Goal: Information Seeking & Learning: Learn about a topic

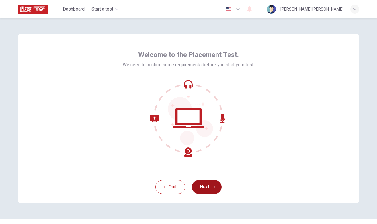
click at [204, 186] on button "Next" at bounding box center [207, 187] width 30 height 14
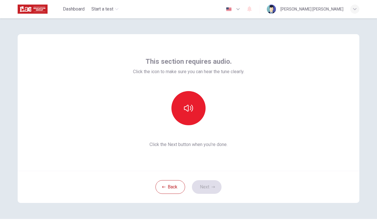
click at [190, 127] on div "This section requires audio. Click the icon to make sure you can hear the tune …" at bounding box center [188, 102] width 111 height 91
click at [190, 117] on button "button" at bounding box center [188, 108] width 34 height 34
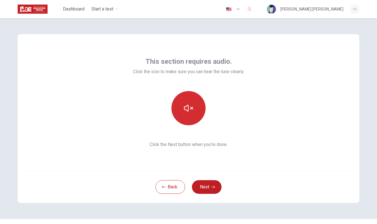
click at [190, 117] on button "button" at bounding box center [188, 108] width 34 height 34
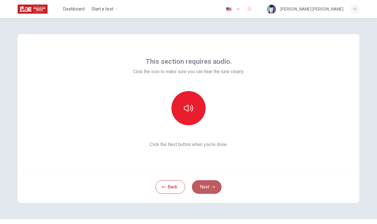
click at [202, 184] on button "Next" at bounding box center [207, 187] width 30 height 14
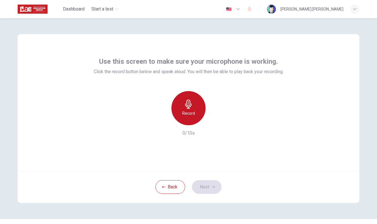
click at [191, 119] on div "Record" at bounding box center [188, 108] width 34 height 34
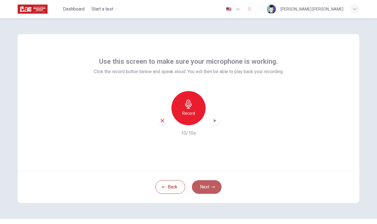
click at [203, 182] on button "Next" at bounding box center [207, 187] width 30 height 14
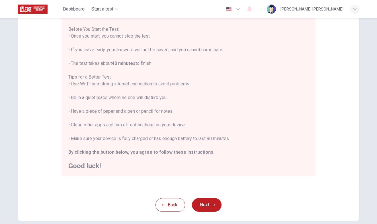
scroll to position [65, 0]
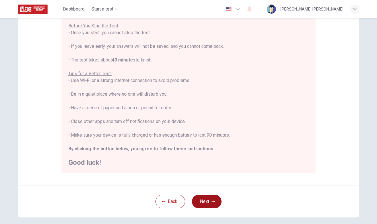
click at [207, 196] on button "Next" at bounding box center [207, 202] width 30 height 14
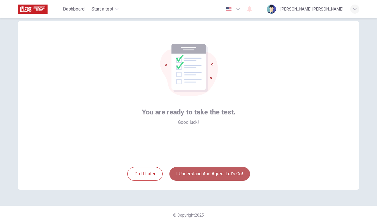
click at [208, 167] on button "I understand and agree. Let’s go!" at bounding box center [209, 174] width 81 height 14
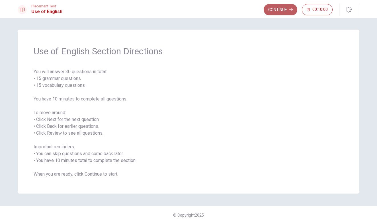
click at [279, 7] on button "Continue" at bounding box center [281, 9] width 34 height 11
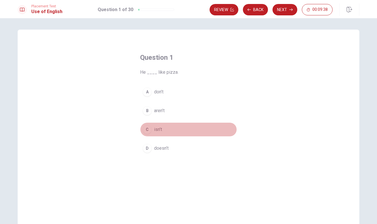
click at [146, 129] on div "C" at bounding box center [147, 129] width 9 height 9
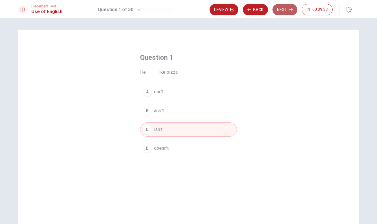
click at [285, 12] on button "Next" at bounding box center [284, 9] width 25 height 11
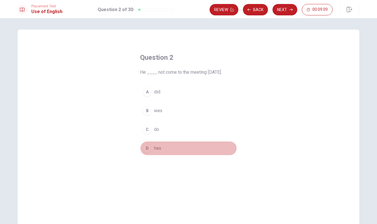
click at [147, 152] on div "D" at bounding box center [147, 148] width 9 height 9
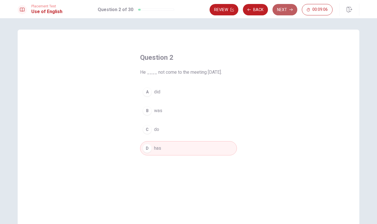
click at [280, 13] on button "Next" at bounding box center [284, 9] width 25 height 11
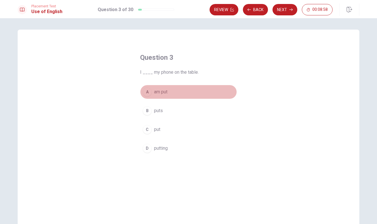
click at [163, 92] on span "am put" at bounding box center [160, 92] width 13 height 7
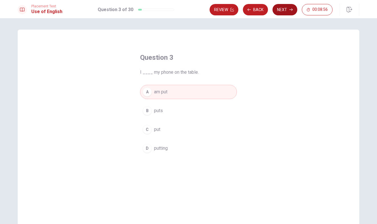
click at [280, 9] on button "Next" at bounding box center [284, 9] width 25 height 11
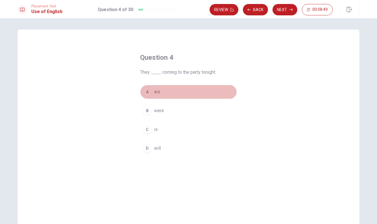
click at [156, 92] on span "are" at bounding box center [157, 92] width 6 height 7
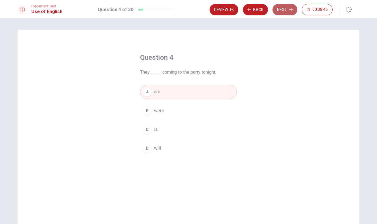
click at [276, 13] on button "Next" at bounding box center [284, 9] width 25 height 11
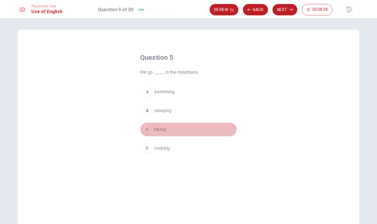
click at [163, 130] on span "hiking" at bounding box center [160, 129] width 12 height 7
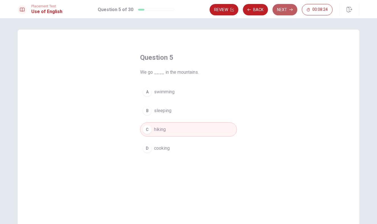
click at [285, 11] on button "Next" at bounding box center [284, 9] width 25 height 11
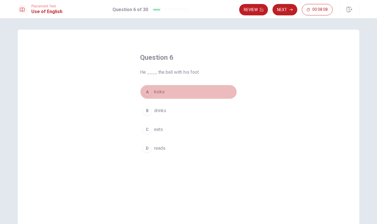
click at [161, 91] on span "kicks" at bounding box center [159, 92] width 11 height 7
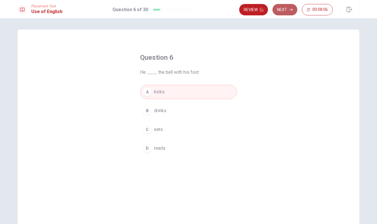
click at [288, 13] on button "Next" at bounding box center [284, 9] width 25 height 11
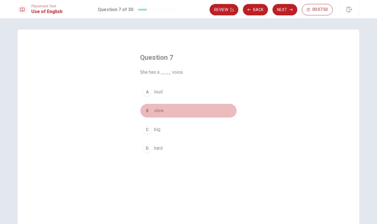
click at [160, 113] on span "slow" at bounding box center [159, 110] width 10 height 7
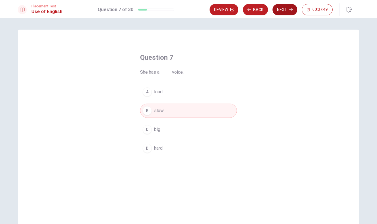
click at [284, 9] on button "Next" at bounding box center [284, 9] width 25 height 11
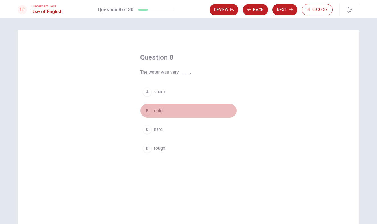
click at [156, 109] on span "cold" at bounding box center [158, 110] width 9 height 7
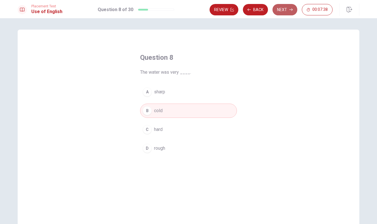
click at [280, 9] on button "Next" at bounding box center [284, 9] width 25 height 11
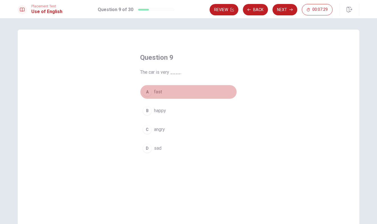
click at [162, 91] on span "fast" at bounding box center [158, 92] width 8 height 7
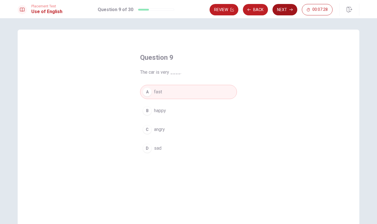
click at [279, 13] on button "Next" at bounding box center [284, 9] width 25 height 11
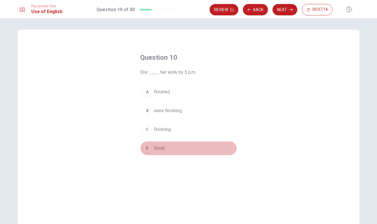
click at [165, 148] on button "D finish" at bounding box center [188, 148] width 97 height 14
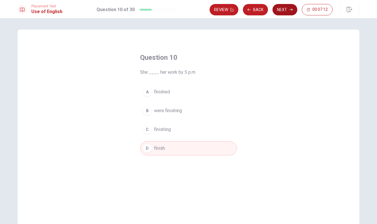
click at [284, 11] on button "Next" at bounding box center [284, 9] width 25 height 11
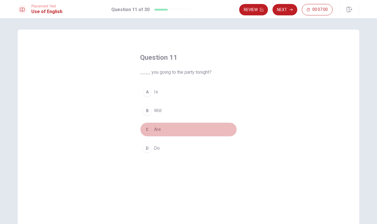
click at [152, 127] on button "C Are" at bounding box center [188, 129] width 97 height 14
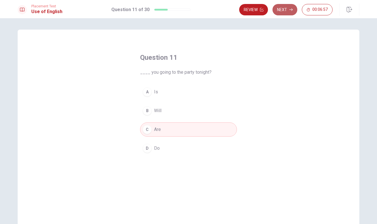
click at [285, 12] on button "Next" at bounding box center [284, 9] width 25 height 11
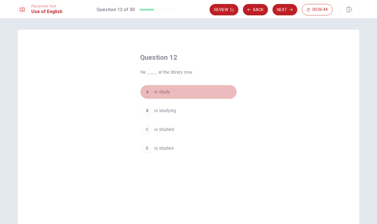
click at [167, 94] on span "is study" at bounding box center [162, 92] width 16 height 7
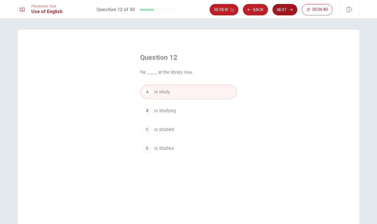
click at [285, 8] on button "Next" at bounding box center [284, 9] width 25 height 11
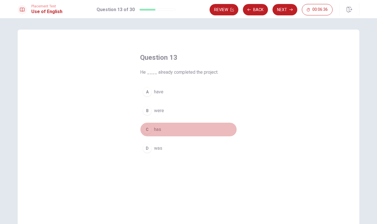
click at [159, 130] on span "has" at bounding box center [157, 129] width 7 height 7
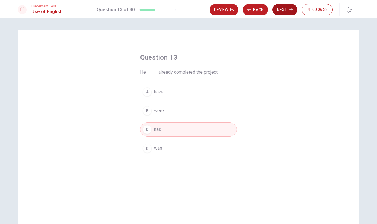
click at [284, 8] on button "Next" at bounding box center [284, 9] width 25 height 11
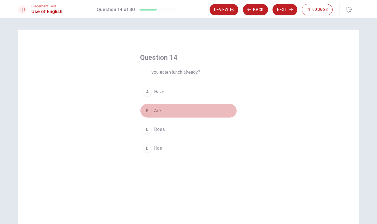
click at [156, 114] on span "Are" at bounding box center [157, 110] width 7 height 7
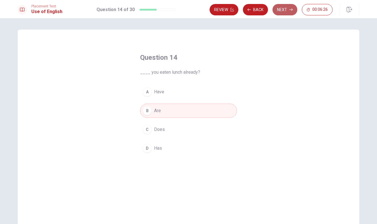
click at [285, 7] on button "Next" at bounding box center [284, 9] width 25 height 11
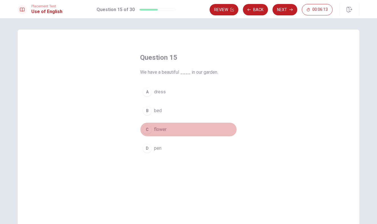
click at [162, 128] on span "flower" at bounding box center [160, 129] width 13 height 7
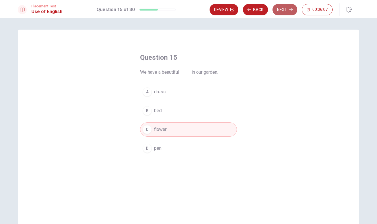
click at [284, 12] on button "Next" at bounding box center [284, 9] width 25 height 11
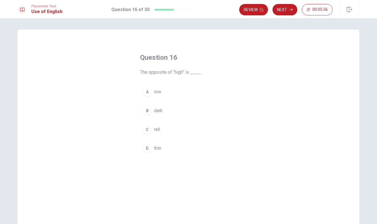
click at [158, 111] on span "dark" at bounding box center [158, 110] width 9 height 7
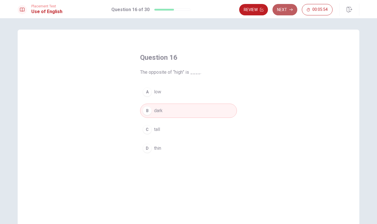
click at [285, 10] on button "Next" at bounding box center [284, 9] width 25 height 11
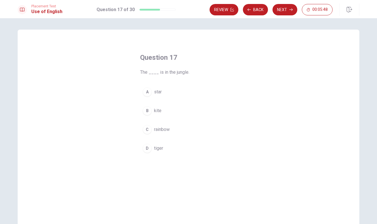
click at [161, 147] on span "tiger" at bounding box center [158, 148] width 9 height 7
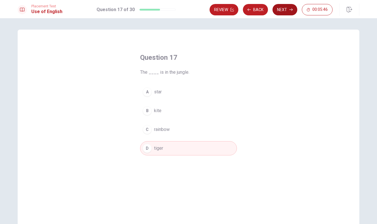
click at [284, 10] on button "Next" at bounding box center [284, 9] width 25 height 11
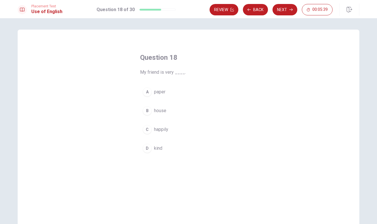
click at [165, 132] on span "happily" at bounding box center [161, 129] width 14 height 7
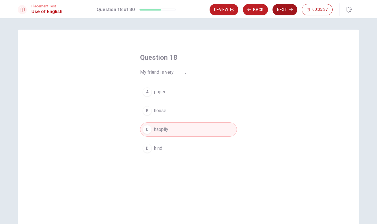
click at [284, 10] on button "Next" at bounding box center [284, 9] width 25 height 11
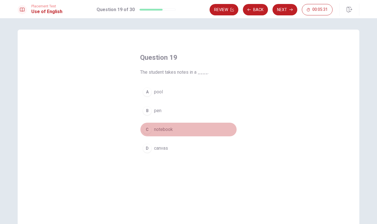
click at [171, 130] on span "notebook" at bounding box center [163, 129] width 19 height 7
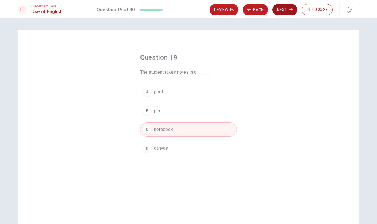
click at [291, 11] on icon "button" at bounding box center [290, 9] width 3 height 3
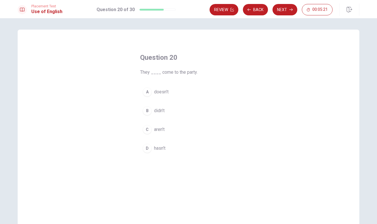
click at [157, 151] on span "hasn't" at bounding box center [159, 148] width 11 height 7
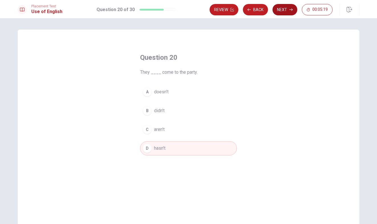
click at [282, 10] on button "Next" at bounding box center [284, 9] width 25 height 11
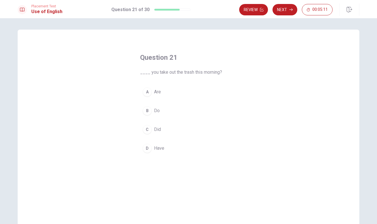
click at [160, 93] on span "Are" at bounding box center [157, 92] width 7 height 7
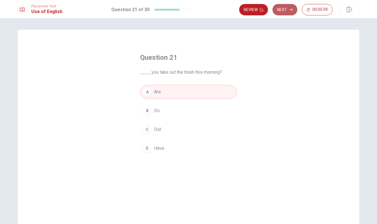
click at [292, 12] on button "Next" at bounding box center [284, 9] width 25 height 11
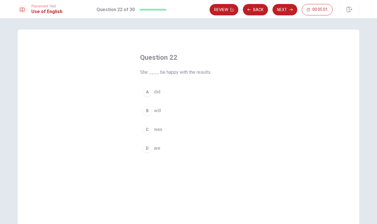
click at [157, 129] on span "was" at bounding box center [158, 129] width 8 height 7
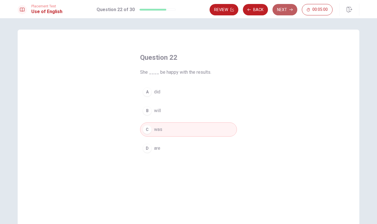
click at [280, 7] on button "Next" at bounding box center [284, 9] width 25 height 11
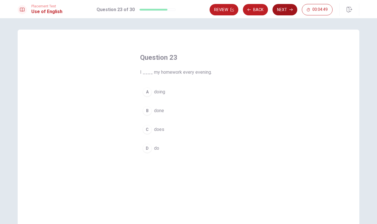
click at [286, 13] on button "Next" at bounding box center [284, 9] width 25 height 11
click at [287, 12] on button "Next" at bounding box center [284, 9] width 25 height 11
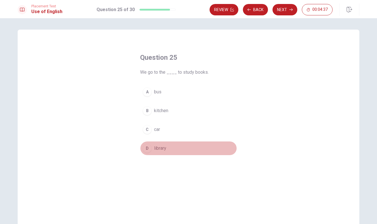
click at [165, 154] on button "D library" at bounding box center [188, 148] width 97 height 14
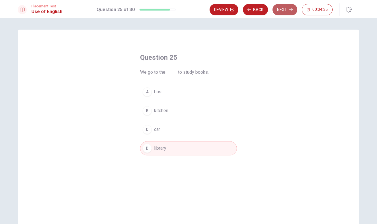
click at [286, 12] on button "Next" at bounding box center [284, 9] width 25 height 11
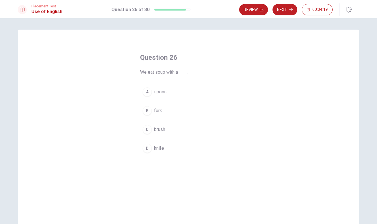
click at [157, 94] on span "spoon" at bounding box center [160, 92] width 13 height 7
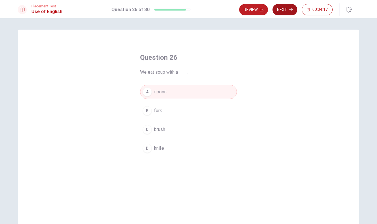
click at [287, 12] on button "Next" at bounding box center [284, 9] width 25 height 11
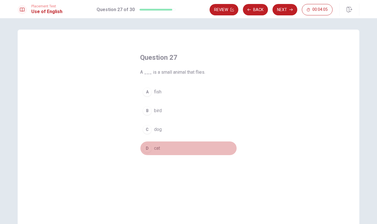
click at [159, 148] on span "cat" at bounding box center [157, 148] width 6 height 7
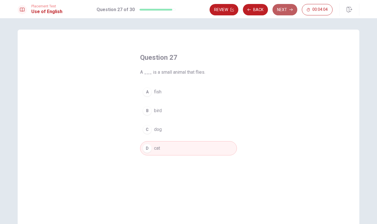
click at [282, 9] on button "Next" at bounding box center [284, 9] width 25 height 11
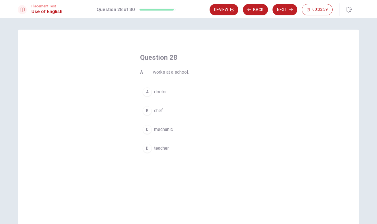
click at [164, 149] on span "teacher" at bounding box center [161, 148] width 15 height 7
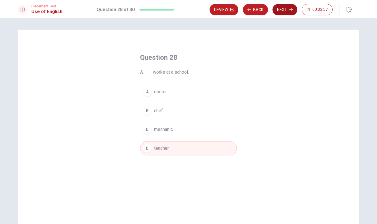
click at [285, 11] on button "Next" at bounding box center [284, 9] width 25 height 11
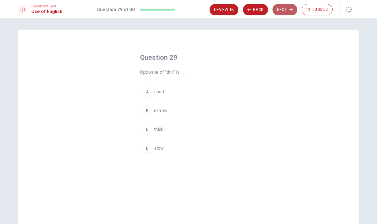
click at [283, 13] on button "Next" at bounding box center [284, 9] width 25 height 11
click at [158, 92] on span "are" at bounding box center [157, 92] width 6 height 7
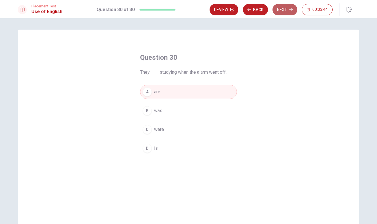
click at [279, 12] on button "Next" at bounding box center [284, 9] width 25 height 11
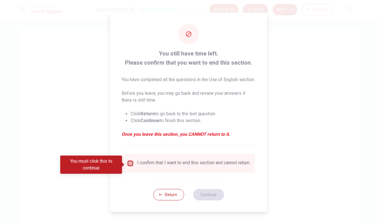
click at [130, 166] on input "You must click this to continue" at bounding box center [130, 163] width 7 height 7
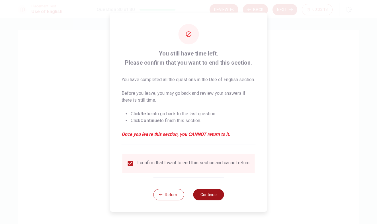
click at [204, 200] on button "Continue" at bounding box center [208, 194] width 31 height 11
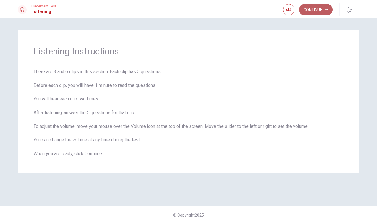
click at [309, 15] on button "Continue" at bounding box center [316, 9] width 34 height 11
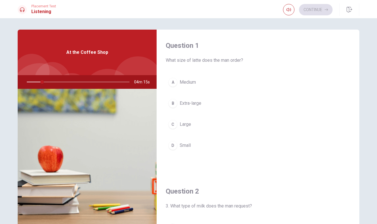
drag, startPoint x: 42, startPoint y: 83, endPoint x: 23, endPoint y: 83, distance: 18.5
click at [23, 83] on div at bounding box center [77, 82] width 114 height 14
drag, startPoint x: 43, startPoint y: 82, endPoint x: 24, endPoint y: 85, distance: 18.6
click at [24, 85] on div at bounding box center [77, 82] width 114 height 14
click at [204, 191] on h4 "Question 2" at bounding box center [258, 191] width 185 height 9
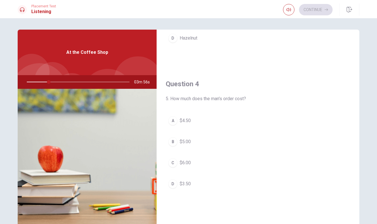
scroll to position [406, 0]
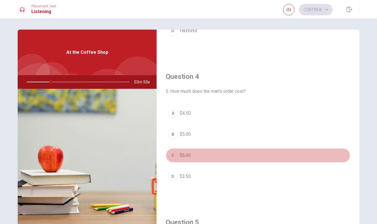
click at [173, 155] on div "C" at bounding box center [172, 155] width 9 height 9
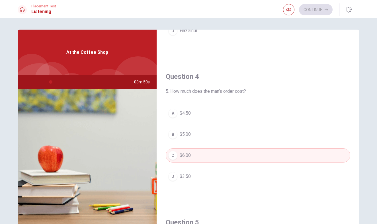
type input "24"
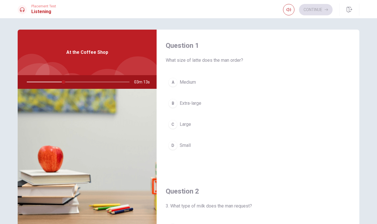
scroll to position [0, 0]
click at [173, 124] on div "C" at bounding box center [172, 124] width 9 height 9
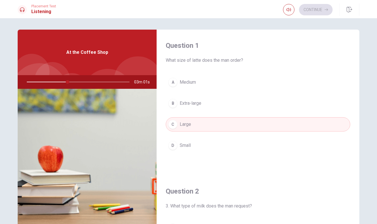
type input "40"
click at [66, 69] on div at bounding box center [52, 79] width 35 height 35
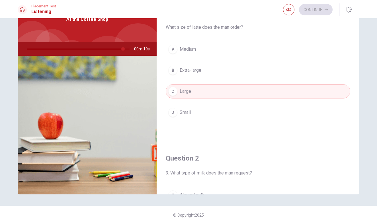
scroll to position [33, 0]
click at [256, 172] on span "3. What type of milk does the man request?" at bounding box center [258, 173] width 185 height 7
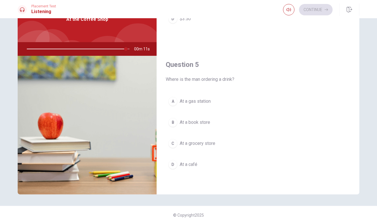
scroll to position [531, 0]
type input "0"
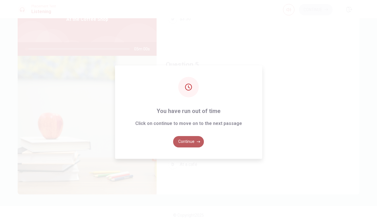
click at [190, 139] on button "Continue" at bounding box center [188, 141] width 31 height 11
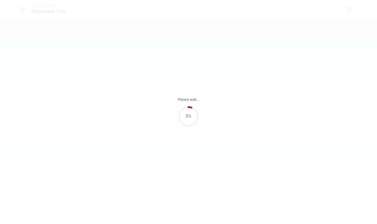
scroll to position [0, 0]
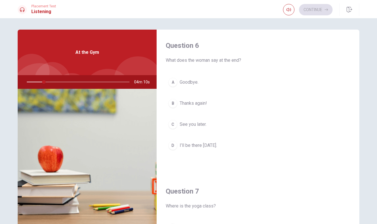
click at [207, 190] on h4 "Question 7" at bounding box center [258, 191] width 185 height 9
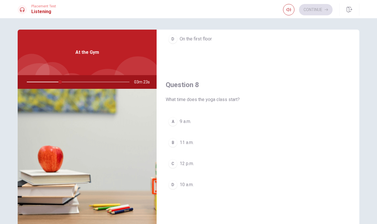
scroll to position [254, 0]
click at [102, 83] on div at bounding box center [77, 82] width 114 height 14
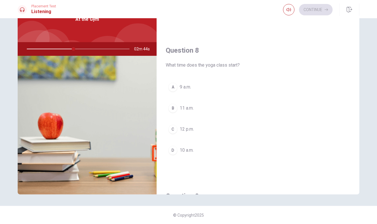
scroll to position [33, 0]
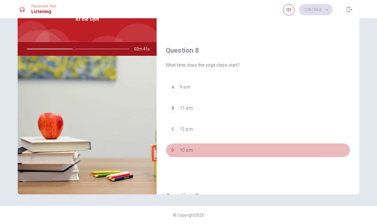
click at [201, 152] on button "D 10 a.m." at bounding box center [258, 150] width 185 height 14
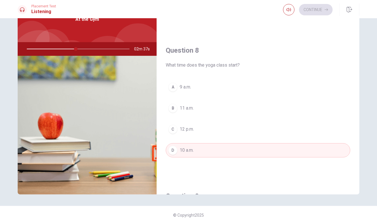
click at [231, 172] on div "Question 8 What time does the yoga class start? A 9 a.m. B 11 a.m. C 12 p.m. D …" at bounding box center [258, 107] width 203 height 146
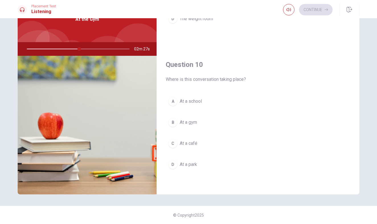
scroll to position [531, 0]
click at [171, 79] on span "Where is this conversation taking place?" at bounding box center [258, 79] width 185 height 7
type input "0"
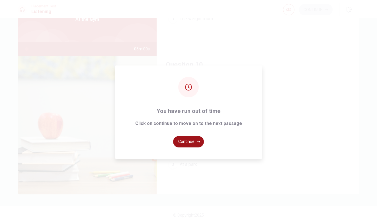
click at [181, 140] on button "Continue" at bounding box center [188, 141] width 31 height 11
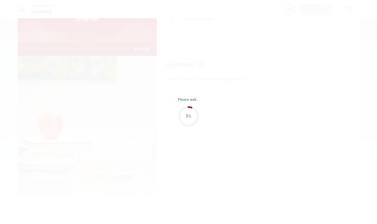
scroll to position [0, 0]
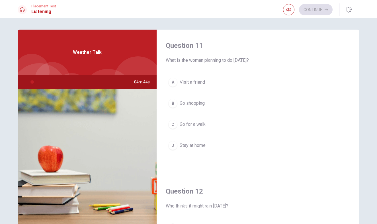
type input "6"
click at [211, 169] on div "Question 11 What is the woman planning to do [DATE]? A Visit a friend B Go shop…" at bounding box center [258, 103] width 203 height 146
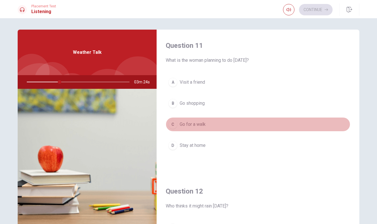
click at [190, 126] on span "Go for a walk" at bounding box center [193, 124] width 26 height 7
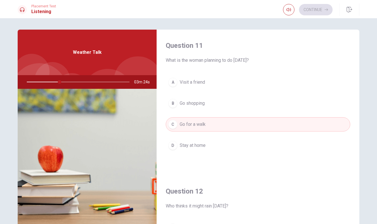
type input "32"
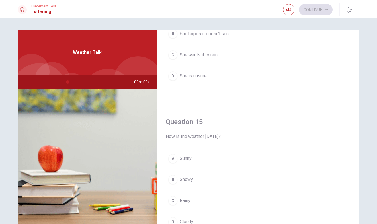
scroll to position [522, 0]
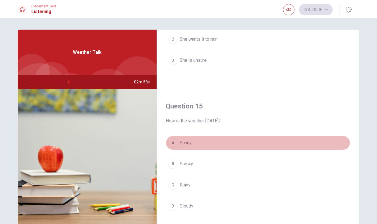
click at [178, 144] on button "A Sunny" at bounding box center [258, 143] width 185 height 14
type input "41"
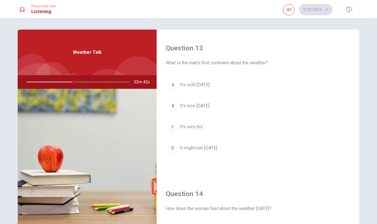
scroll to position [290, 0]
click at [112, 82] on div at bounding box center [77, 82] width 114 height 14
type input "0"
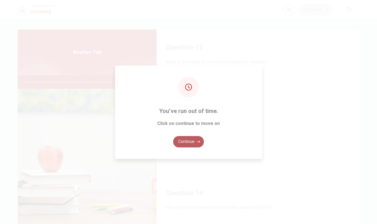
click at [187, 147] on button "Continue" at bounding box center [188, 141] width 31 height 11
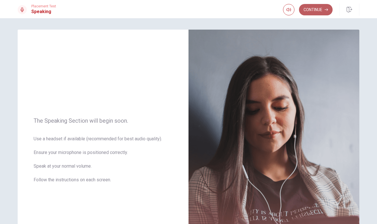
click at [313, 11] on button "Continue" at bounding box center [316, 9] width 34 height 11
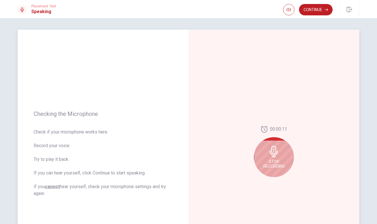
click at [272, 151] on icon at bounding box center [274, 151] width 8 height 11
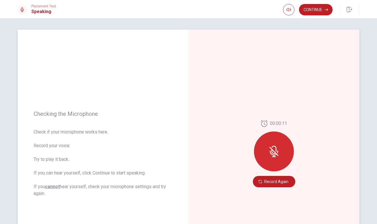
click at [274, 147] on icon at bounding box center [273, 151] width 11 height 11
click at [272, 181] on button "Record Again" at bounding box center [274, 181] width 42 height 11
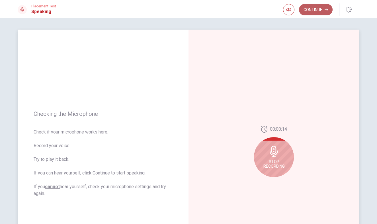
click at [313, 13] on button "Continue" at bounding box center [316, 9] width 34 height 11
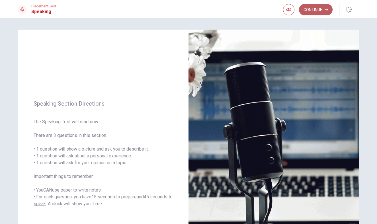
click at [313, 13] on button "Continue" at bounding box center [316, 9] width 34 height 11
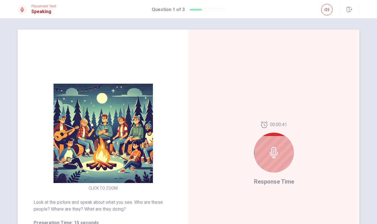
click at [279, 161] on div at bounding box center [274, 153] width 40 height 40
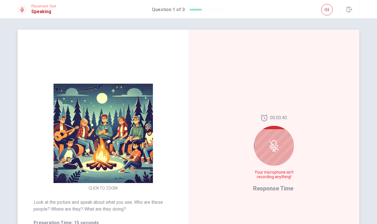
click at [279, 161] on div at bounding box center [274, 146] width 40 height 40
click at [273, 142] on icon at bounding box center [273, 145] width 11 height 11
click at [273, 187] on span "Response Time" at bounding box center [273, 188] width 40 height 7
click at [274, 173] on span "Your microphone isn't recording anything!" at bounding box center [274, 174] width 42 height 9
click at [260, 188] on span "Response Time" at bounding box center [273, 188] width 40 height 7
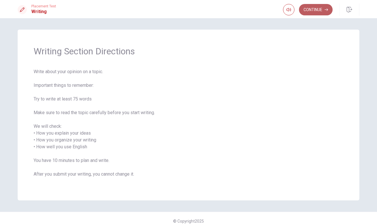
click at [312, 9] on button "Continue" at bounding box center [316, 9] width 34 height 11
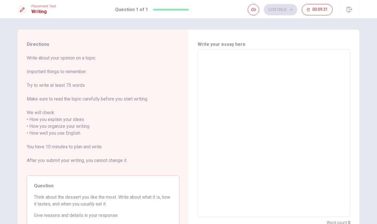
click at [271, 75] on textarea at bounding box center [274, 133] width 145 height 158
type textarea "m"
type textarea "x"
type textarea "mu"
type textarea "x"
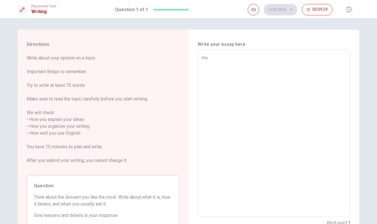
type textarea "m"
type textarea "x"
type textarea "M"
type textarea "x"
type textarea "My"
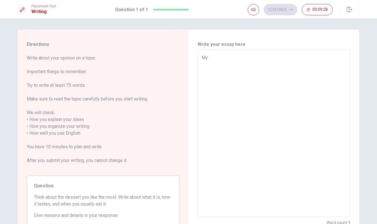
type textarea "x"
type textarea "My"
type textarea "x"
type textarea "My f"
type textarea "x"
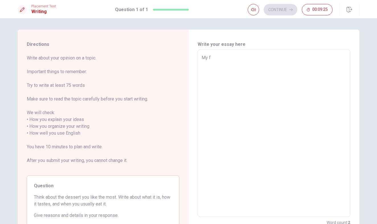
type textarea "My fa"
type textarea "x"
type textarea "My fam"
type textarea "x"
type textarea "My fami"
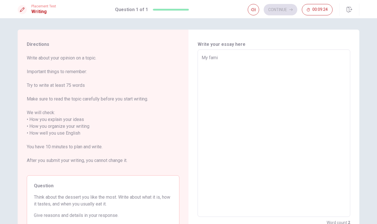
type textarea "x"
type textarea "My famil"
type textarea "x"
type textarea "My family"
type textarea "x"
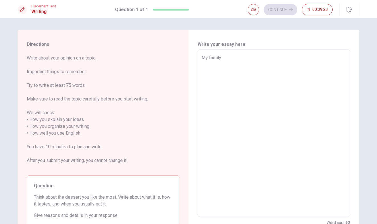
type textarea "My family"
type textarea "x"
type textarea "My family a"
type textarea "x"
type textarea "My family an"
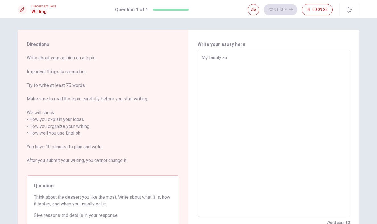
type textarea "x"
type textarea "My family and"
type textarea "x"
type textarea "My family and"
type textarea "x"
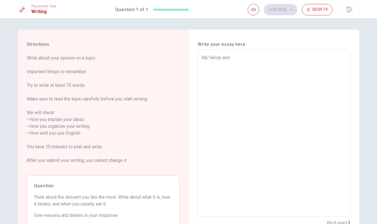
type textarea "My family and i"
type textarea "x"
type textarea "My family and ia"
type textarea "x"
type textarea "My family and iam"
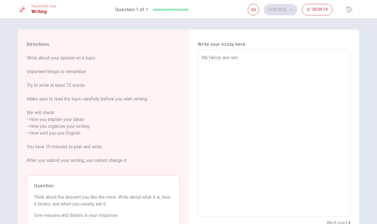
type textarea "x"
type textarea "My family and ia"
type textarea "x"
type textarea "My family and i"
type textarea "x"
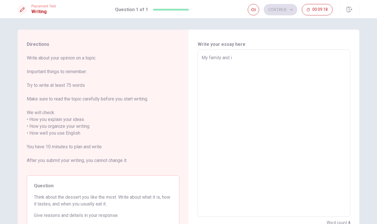
type textarea "My family and"
type textarea "x"
type textarea "My family and I"
type textarea "x"
type textarea "My family and I"
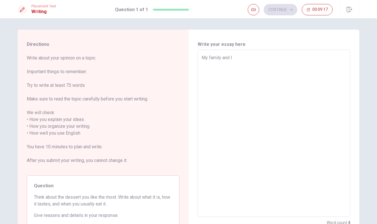
type textarea "x"
type textarea "My family and I A"
type textarea "x"
type textarea "My family and I AM"
type textarea "x"
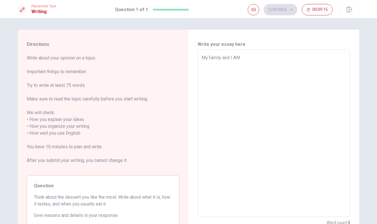
type textarea "My family and I A"
type textarea "x"
type textarea "My family and I"
type textarea "x"
type textarea "My family and I a"
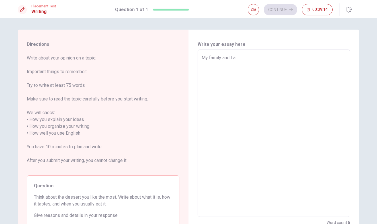
type textarea "x"
type textarea "My family and I am"
type textarea "x"
type textarea "My family and I am"
type textarea "x"
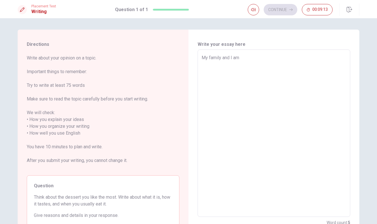
type textarea "My family and I am a"
type textarea "x"
type textarea "My family and I am ar"
type textarea "x"
type textarea "My family and I am arr"
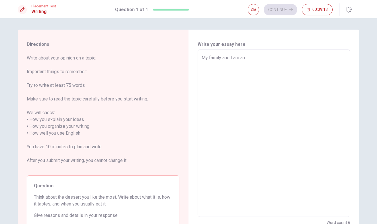
type textarea "x"
type textarea "My family and I am arri"
type textarea "x"
type textarea "My family and I am arriv"
type textarea "x"
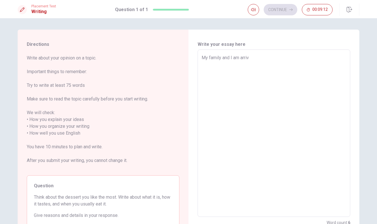
type textarea "My family and I am arrive"
type textarea "x"
type textarea "My family and I am arrive"
type textarea "x"
type textarea "My family and I am arrive t"
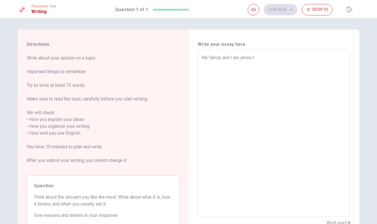
type textarea "x"
type textarea "My family and I am arrive to"
type textarea "x"
type textarea "My family and I am arrive to"
type textarea "x"
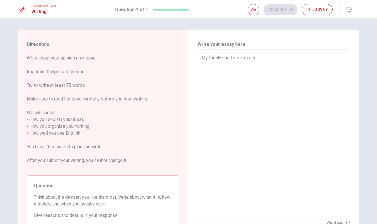
type textarea "My family and I am arrive to C"
type textarea "x"
type textarea "My family and I am arrive to [GEOGRAPHIC_DATA]"
type textarea "x"
type textarea "My family and I am arrive to [GEOGRAPHIC_DATA]"
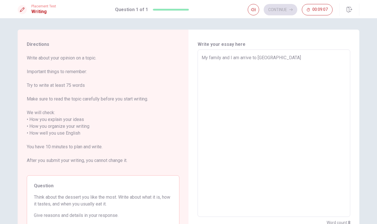
type textarea "x"
type textarea "My family and I am arrive to [GEOGRAPHIC_DATA]"
type textarea "x"
type textarea "My family and I am arrive to [GEOGRAPHIC_DATA]"
type textarea "x"
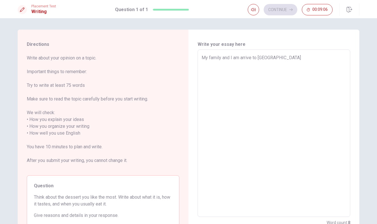
type textarea "My family and I am arrive to [GEOGRAPHIC_DATA]"
type textarea "x"
type textarea "My family and I am arrive to [GEOGRAPHIC_DATA]"
type textarea "x"
type textarea "My family and I am arrive to [GEOGRAPHIC_DATA] 1"
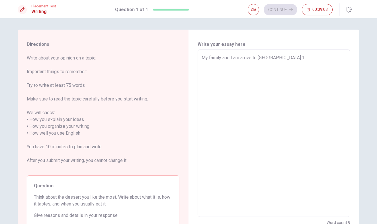
type textarea "x"
type textarea "My family and I am arrive to [GEOGRAPHIC_DATA]"
type textarea "x"
type textarea "My family and I am arrive to [GEOGRAPHIC_DATA] f"
type textarea "x"
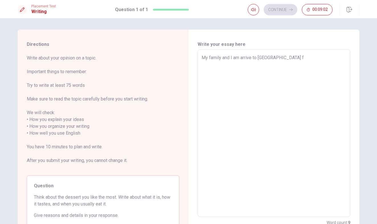
type textarea "My family and I am arrive to [GEOGRAPHIC_DATA] fi"
type textarea "x"
type textarea "My family and I am arrive to [GEOGRAPHIC_DATA] fir"
type textarea "x"
type textarea "My family and I am arrive to [GEOGRAPHIC_DATA] firt"
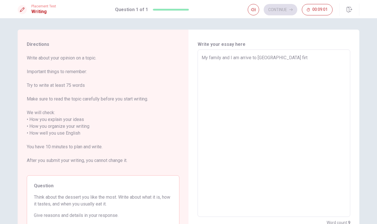
type textarea "x"
type textarea "My family and I am arrive to [GEOGRAPHIC_DATA] firt"
type textarea "x"
type textarea "My family and I am arrive to [GEOGRAPHIC_DATA] firt J"
type textarea "x"
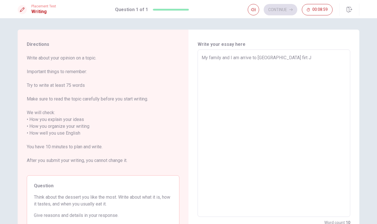
type textarea "My family and I am arrive to [GEOGRAPHIC_DATA] firt Ju"
type textarea "x"
type textarea "My family and I am arrive to [GEOGRAPHIC_DATA] firt [DATE]"
type textarea "x"
type textarea "My family and I am arrive to [GEOGRAPHIC_DATA] firt July"
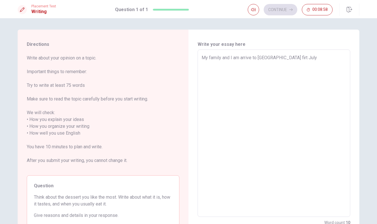
type textarea "x"
type textarea "My family and I am arrive to [GEOGRAPHIC_DATA] firt July"
type textarea "x"
type textarea "My family and I am arrive to [GEOGRAPHIC_DATA] firt July ."
type textarea "x"
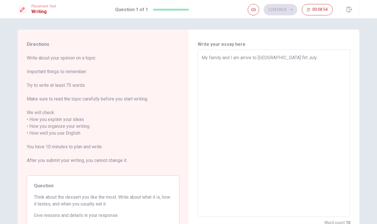
type textarea "My family and I am arrive to [GEOGRAPHIC_DATA] firt July ."
type textarea "x"
type textarea "My family and I am arrive to [GEOGRAPHIC_DATA] firt July . c"
type textarea "x"
type textarea "My family and I am arrive to [GEOGRAPHIC_DATA] firt July . cn"
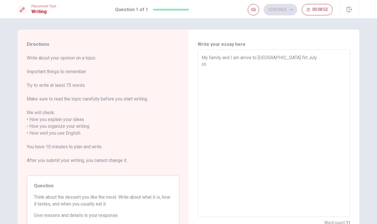
type textarea "x"
type textarea "My family and I am arrive to [GEOGRAPHIC_DATA] firt July . c"
type textarea "x"
type textarea "My family and I am arrive to [GEOGRAPHIC_DATA] firt July ."
type textarea "x"
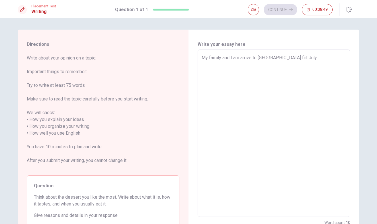
type textarea "My family and I am arrive to [GEOGRAPHIC_DATA] firt July . C"
type textarea "x"
type textarea "My family and I am arrive to [GEOGRAPHIC_DATA] firt July . Ca"
type textarea "x"
type textarea "My family and I am arrive to [GEOGRAPHIC_DATA] firt July . Can"
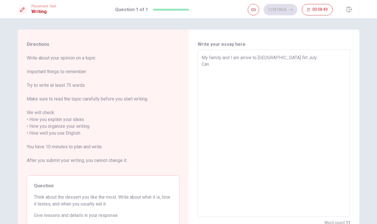
type textarea "x"
type textarea "My family and I am arrive to [GEOGRAPHIC_DATA] firt July . Cana"
type textarea "x"
type textarea "My family and I am arrive to [GEOGRAPHIC_DATA] firt July . Canad"
type textarea "x"
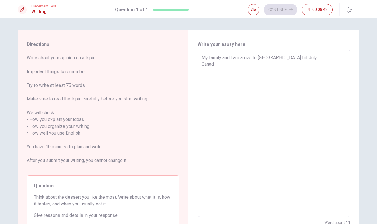
type textarea "My family and I am arrive to [GEOGRAPHIC_DATA] firt July . [GEOGRAPHIC_DATA]"
type textarea "x"
type textarea "My family and I am arrive to [GEOGRAPHIC_DATA] firt July . [GEOGRAPHIC_DATA]"
type textarea "x"
type textarea "My family and I am arrive to [GEOGRAPHIC_DATA] firt July . [GEOGRAPHIC_DATA] e"
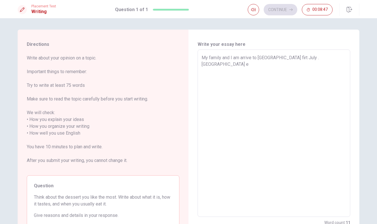
type textarea "x"
type textarea "My family and I am arrive to [GEOGRAPHIC_DATA] firt July . [GEOGRAPHIC_DATA] es"
type textarea "x"
type textarea "My family and I am arrive to [GEOGRAPHIC_DATA] firt July . [GEOGRAPHIC_DATA] es"
type textarea "x"
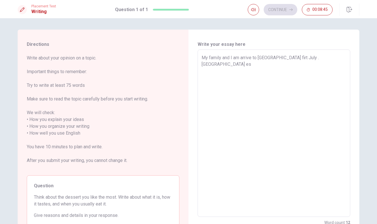
type textarea "My family and I am arrive to [GEOGRAPHIC_DATA] firt July . Canada es b"
type textarea "x"
type textarea "My family and I am arrive to [GEOGRAPHIC_DATA] firt July . [GEOGRAPHIC_DATA] es…"
type textarea "x"
type textarea "My family and I am arrive to [GEOGRAPHIC_DATA] firt July . Canada [PERSON_NAME]"
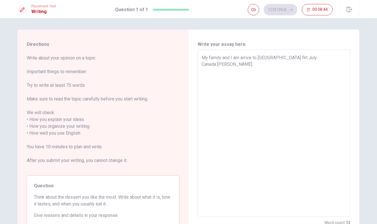
type textarea "x"
type textarea "My family and I am arrive to [GEOGRAPHIC_DATA] firt July . Canada es beut"
type textarea "x"
type textarea "My family and I am arrive to [GEOGRAPHIC_DATA] firt July . [GEOGRAPHIC_DATA] es…"
type textarea "x"
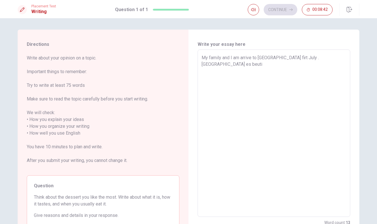
type textarea "My family and I am arrive to [GEOGRAPHIC_DATA] firt July . Canada es beutif"
type textarea "x"
type textarea "My family and I am arrive to [GEOGRAPHIC_DATA] firt July . [GEOGRAPHIC_DATA] es…"
type textarea "x"
type textarea "My family and I am arrive to [GEOGRAPHIC_DATA] firt July . Canada es beutiful"
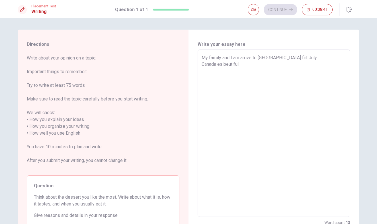
type textarea "x"
type textarea "My family and I am arrive to [GEOGRAPHIC_DATA] firt July . Canada es beutiful"
type textarea "x"
type textarea "My family and I am arrive to [GEOGRAPHIC_DATA] firt July . Canada es beutiful ,"
type textarea "x"
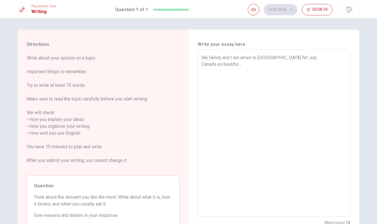
type textarea "My family and I am arrive to [GEOGRAPHIC_DATA] firt July . Canada es beutiful ,"
type textarea "x"
type textarea "My family and I am arrive to [GEOGRAPHIC_DATA] firt July . Canada es beutiful ,…"
type textarea "x"
type textarea "My family and I am arrive to [GEOGRAPHIC_DATA] firt July . Canada es beutiful ,…"
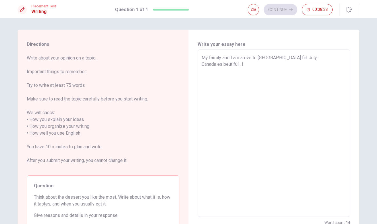
type textarea "x"
type textarea "My family and I am arrive to [GEOGRAPHIC_DATA] firt July . Canada es beutiful ,…"
type textarea "x"
type textarea "My family and I am arrive to [GEOGRAPHIC_DATA] firt July . Canada es beutiful ,…"
type textarea "x"
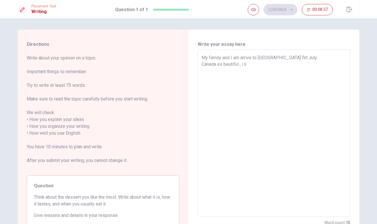
type textarea "My family and I am arrive to [GEOGRAPHIC_DATA] firt July . Canada es beutiful ,…"
type textarea "x"
type textarea "My family and I am arrive to [GEOGRAPHIC_DATA] firt July . Canada es beutiful ,…"
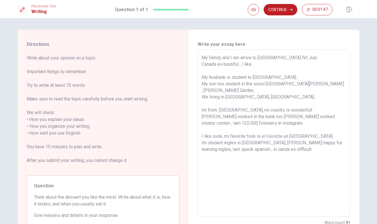
click at [234, 135] on textarea "My family and I am arrive to [GEOGRAPHIC_DATA] firt July . Canada es beutiful ,…" at bounding box center [274, 133] width 145 height 158
click at [267, 137] on textarea "My family and I am arrive to [GEOGRAPHIC_DATA] firt July . Canada es beutiful ,…" at bounding box center [274, 133] width 145 height 158
click at [275, 11] on button "Continue" at bounding box center [281, 9] width 34 height 11
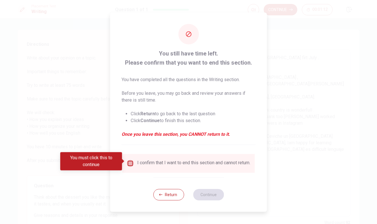
click at [130, 163] on input "You must click this to continue" at bounding box center [130, 163] width 7 height 7
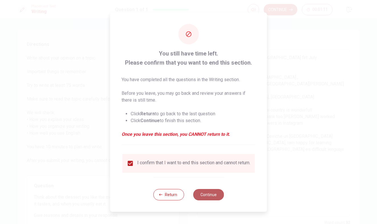
click at [204, 196] on button "Continue" at bounding box center [208, 194] width 31 height 11
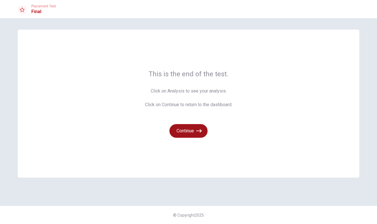
click at [199, 138] on button "Continue" at bounding box center [188, 131] width 38 height 14
